Goal: Task Accomplishment & Management: Use online tool/utility

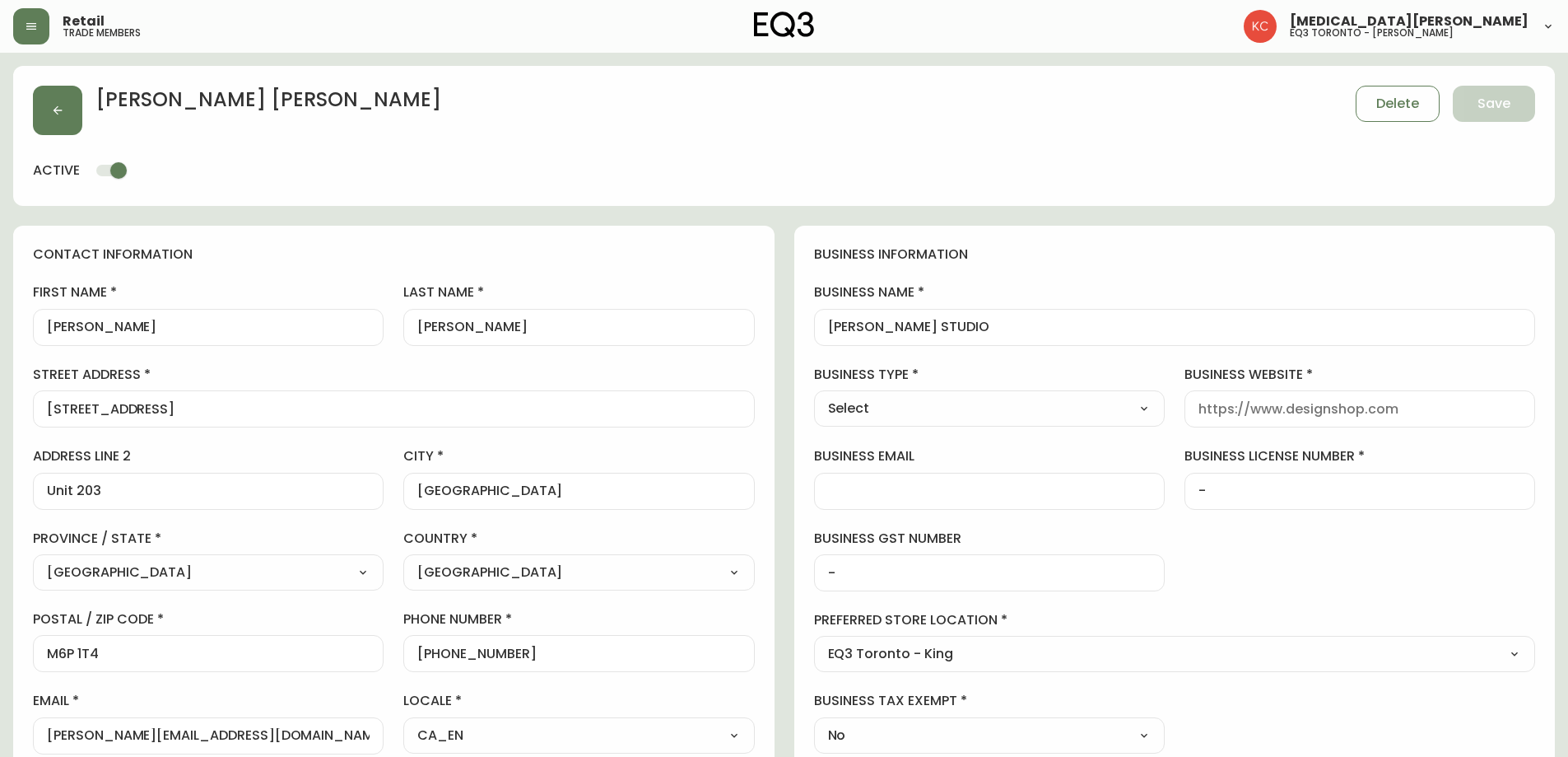
select select "ON"
select select "CA"
select select "CA_EN"
select select "Other"
select select "cjw10z96r007p6gs0hn5531do"
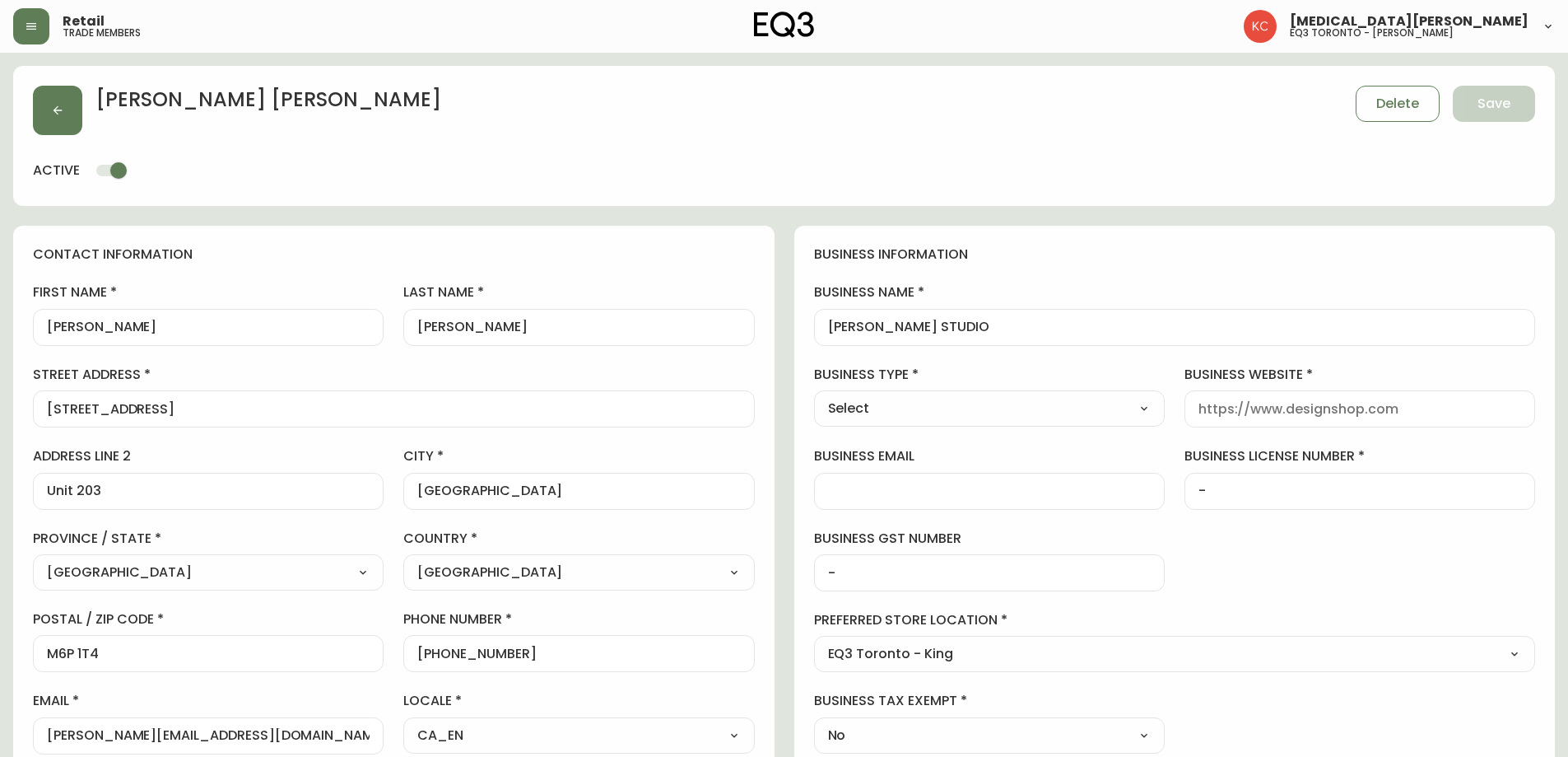
select select "false"
click at [19, 33] on button "button" at bounding box center [31, 27] width 36 height 36
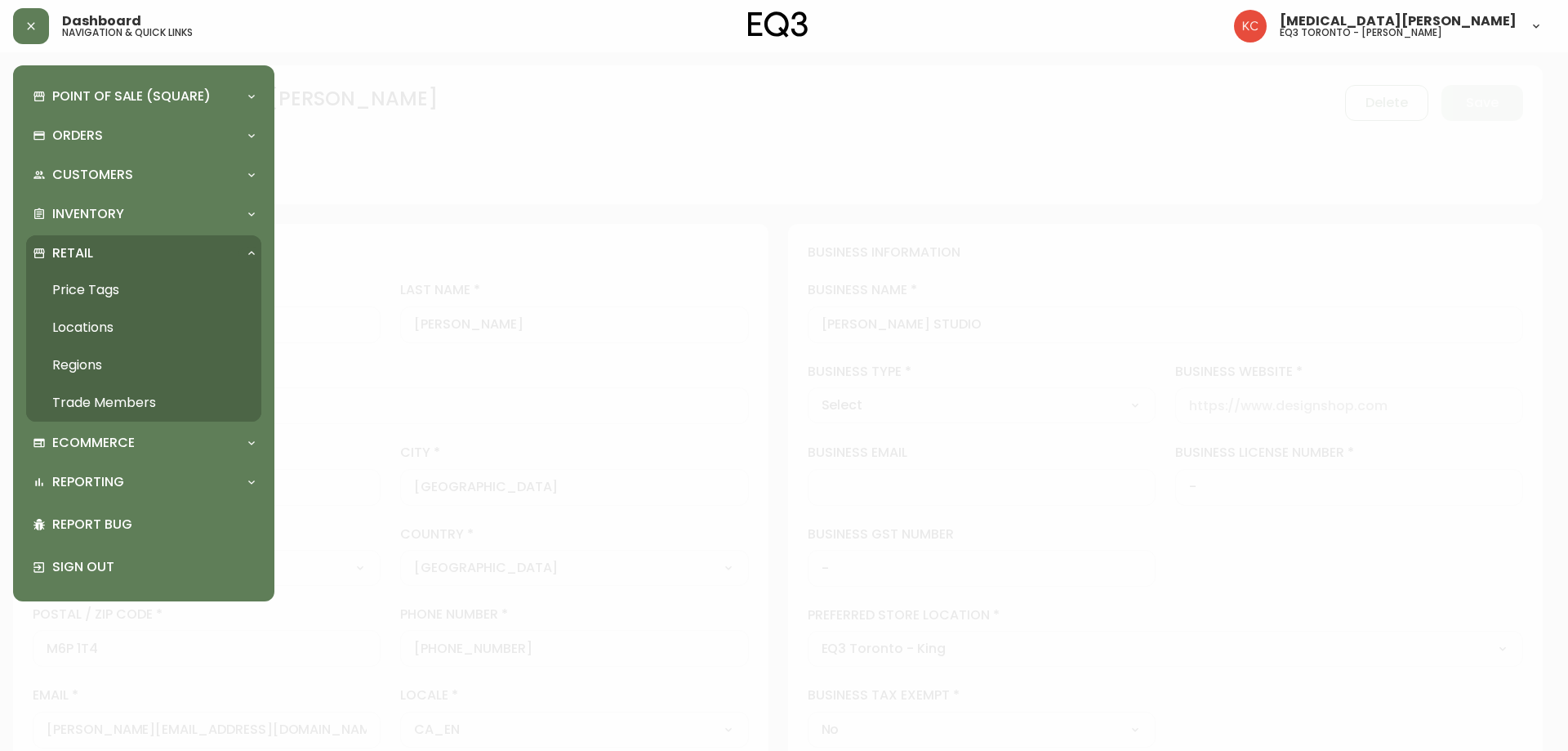
click at [85, 254] on p "Retail" at bounding box center [72, 253] width 40 height 18
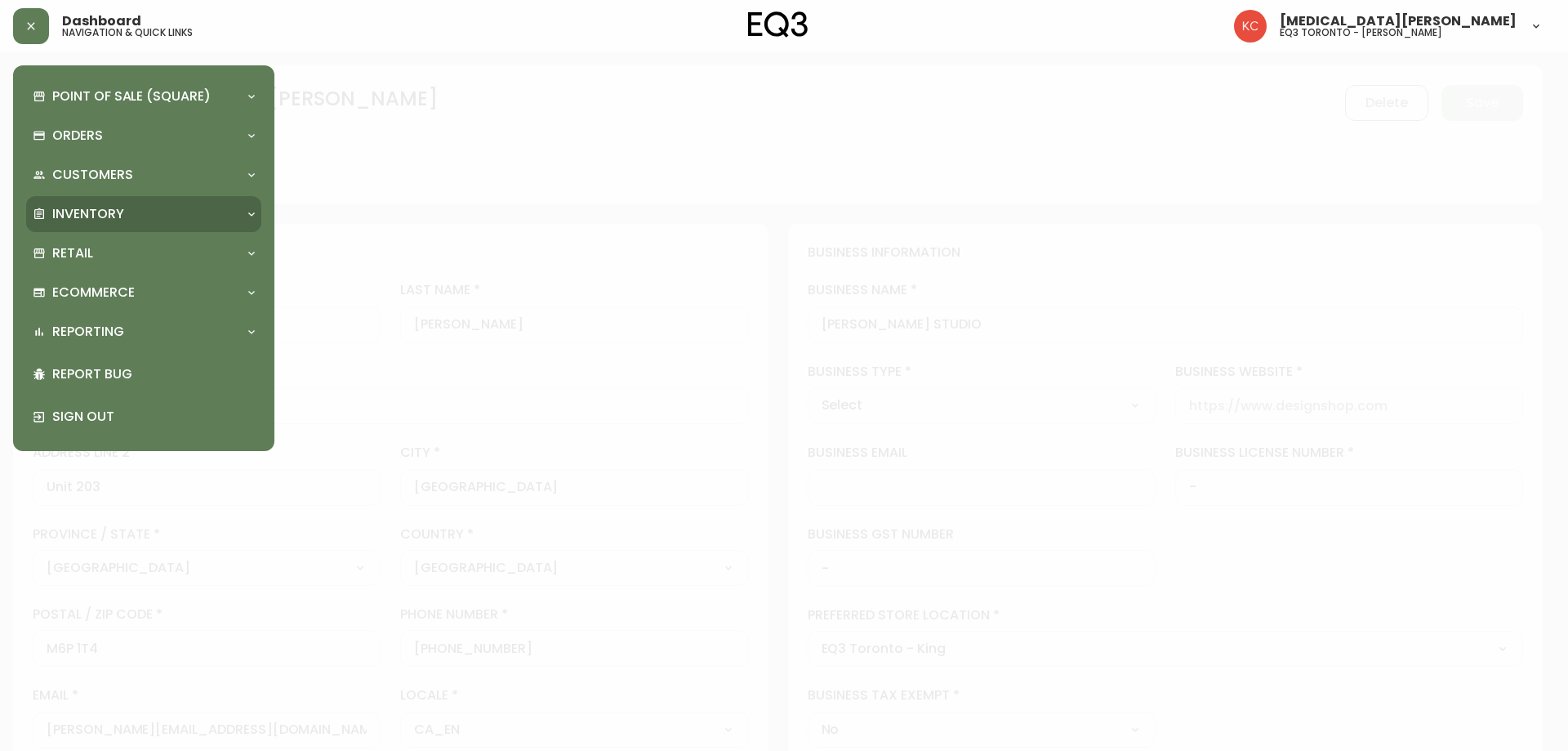
click at [109, 215] on p "Inventory" at bounding box center [88, 213] width 72 height 18
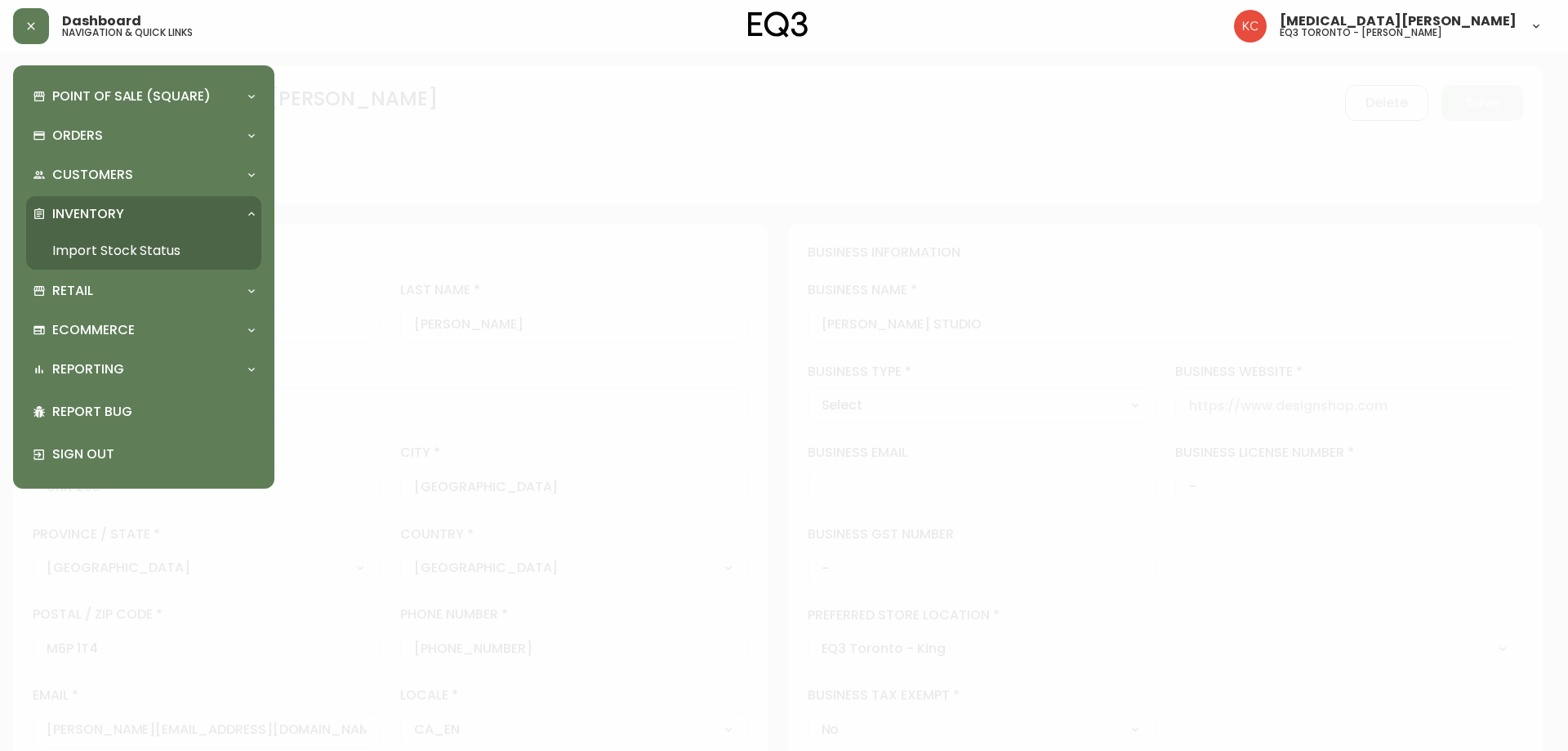
click at [132, 241] on link "Import Stock Status" at bounding box center [144, 251] width 235 height 38
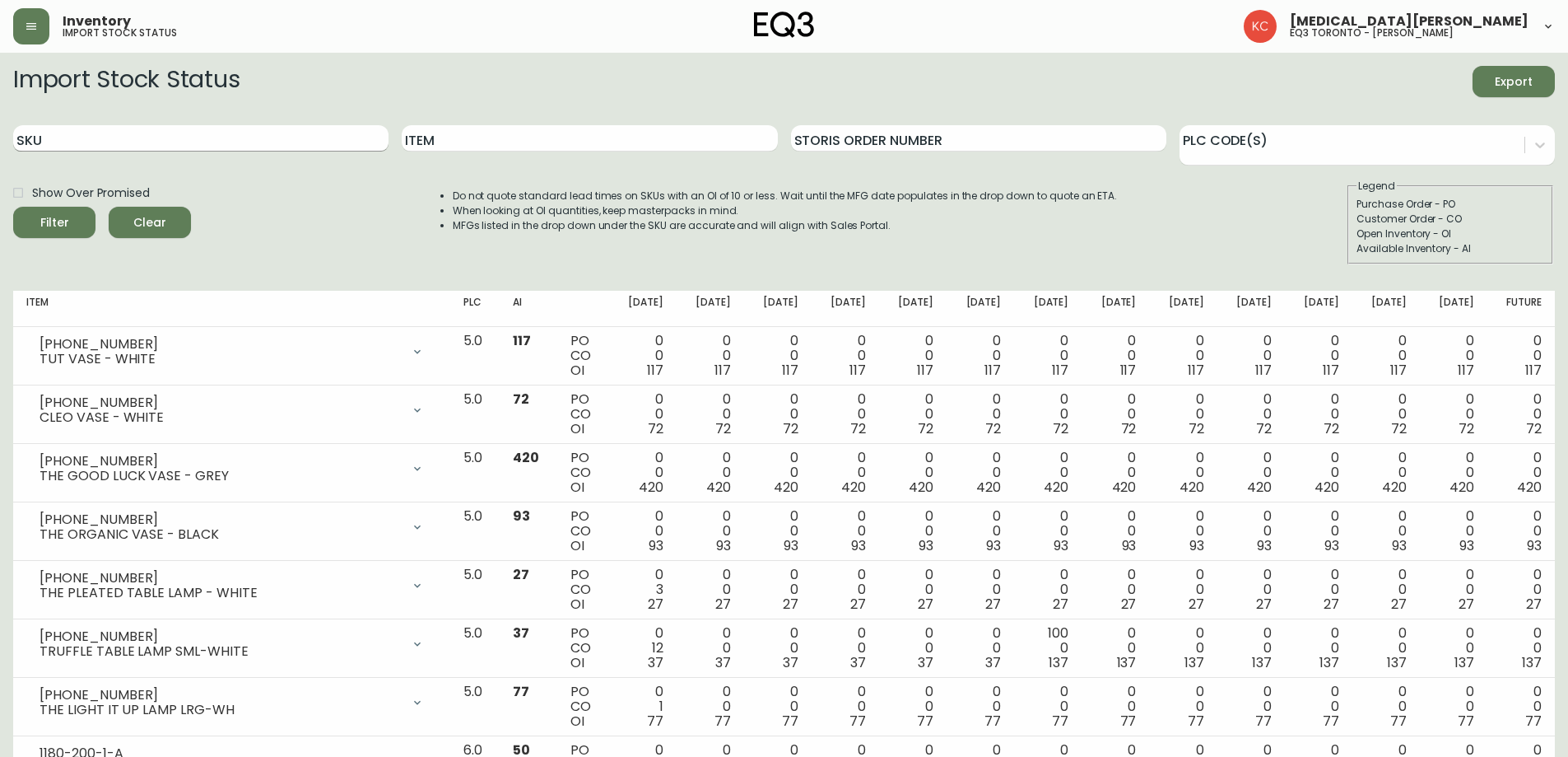
click at [269, 146] on input "SKU" at bounding box center [201, 138] width 375 height 27
paste input "3020-624-16-A"
click at [13, 207] on button "Filter" at bounding box center [54, 222] width 82 height 31
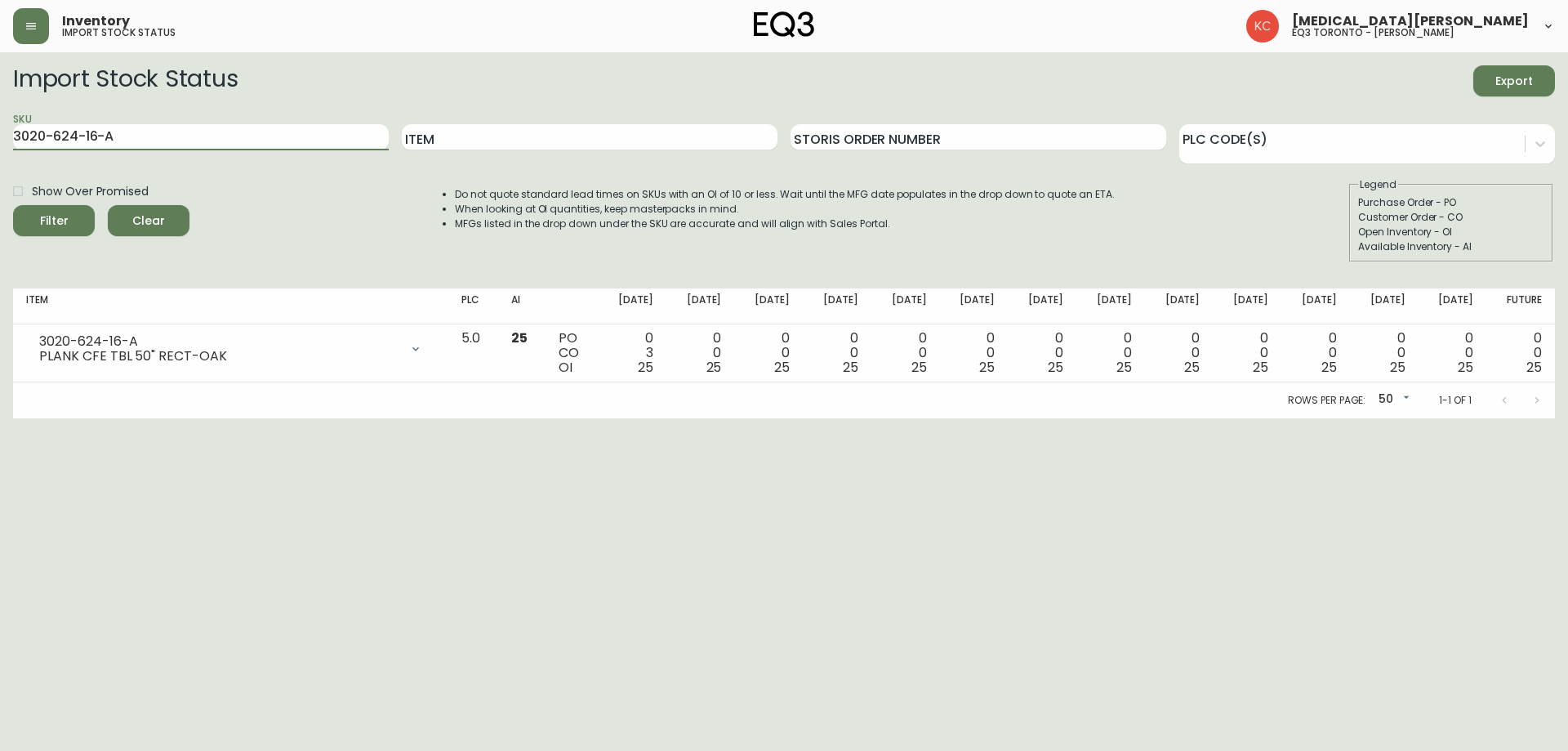
drag, startPoint x: 272, startPoint y: 134, endPoint x: 0, endPoint y: 125, distance: 272.1
click at [0, 125] on main "Import Stock Status Export SKU 3020-624-16-A Item Storis Order Number PLC Code(…" at bounding box center [784, 236] width 1568 height 367
paste input "9-16-B"
type input "3020-629-16-B"
click at [13, 205] on button "Filter" at bounding box center [54, 220] width 82 height 31
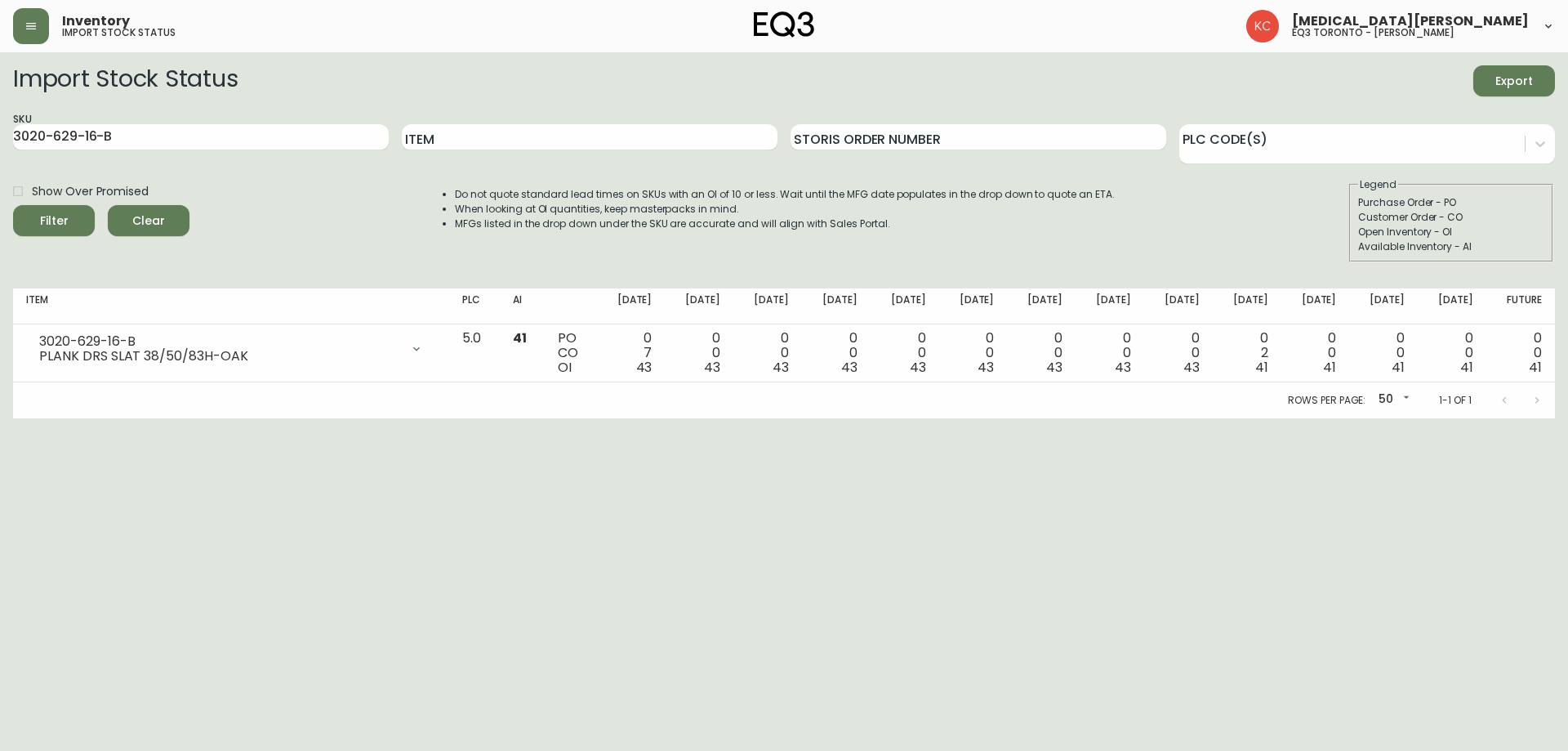
click at [568, 418] on html "Inventory import stock status [MEDICAL_DATA][PERSON_NAME] eq3 toronto - [PERSON…" at bounding box center [784, 209] width 1568 height 418
